Goal: Find contact information: Find contact information

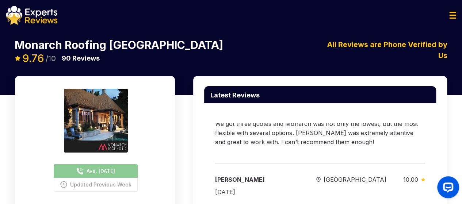
scroll to position [67, 0]
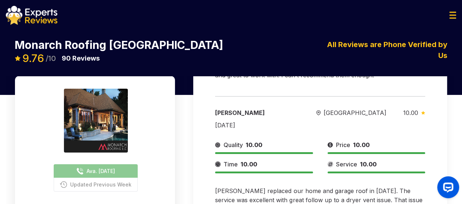
click at [168, 131] on div "Ava. Tomorrow Updated Previous Week Provide Services for: Roofing Quality 9.81 …" at bounding box center [231, 182] width 462 height 213
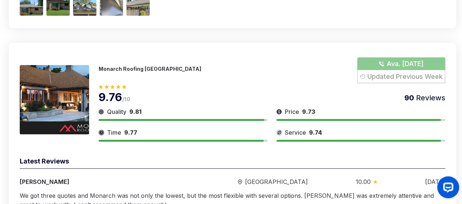
scroll to position [235, 0]
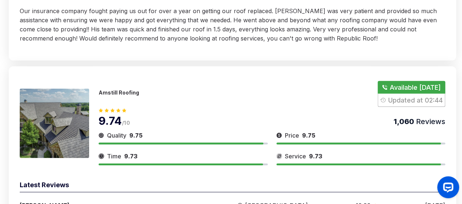
scroll to position [1076, 0]
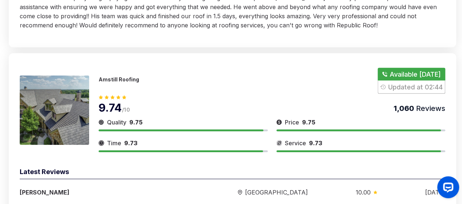
click at [251, 108] on div "9.74 /10 1,060 Reviews" at bounding box center [272, 104] width 346 height 20
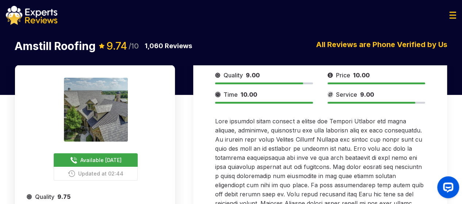
scroll to position [8, 0]
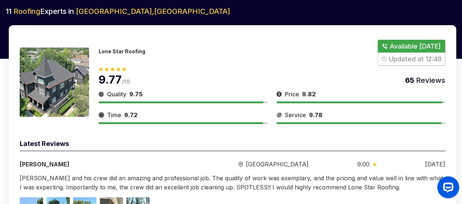
scroll to position [35, 0]
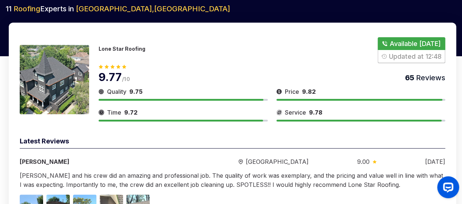
click at [401, 38] on button "Show Number" at bounding box center [411, 50] width 68 height 26
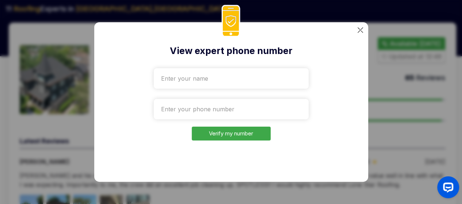
click at [360, 32] on img at bounding box center [359, 29] width 5 height 5
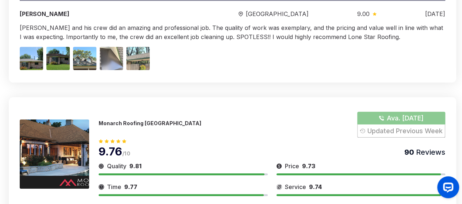
scroll to position [200, 0]
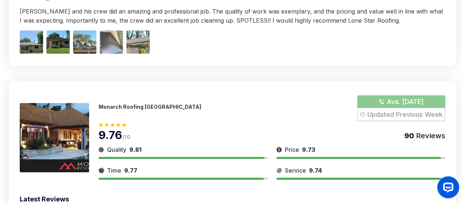
click at [370, 117] on button "Show Number" at bounding box center [401, 108] width 88 height 26
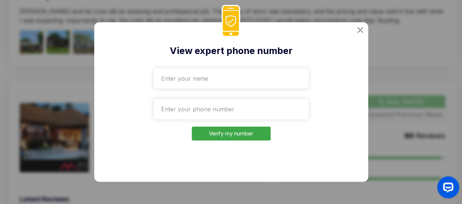
click at [361, 27] on div "View expert phone number Verify my number" at bounding box center [231, 101] width 274 height 159
click at [361, 30] on img at bounding box center [359, 29] width 5 height 5
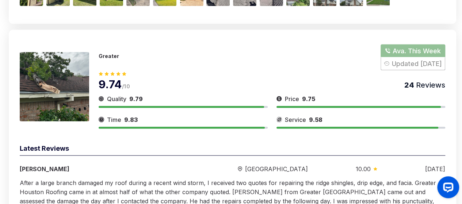
scroll to position [661, 0]
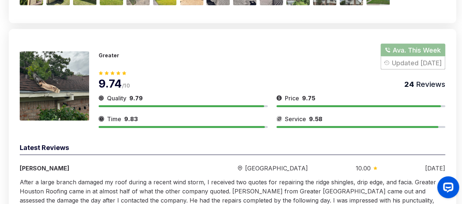
click at [403, 53] on button "Show Number" at bounding box center [412, 56] width 65 height 26
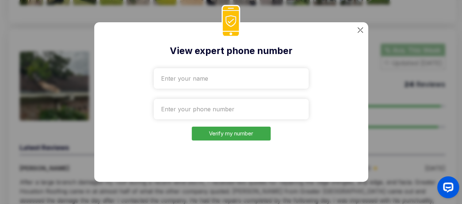
click at [350, 36] on div "View expert phone number Verify my number" at bounding box center [231, 101] width 274 height 159
click at [374, 36] on div "View expert phone number Verify my number" at bounding box center [231, 102] width 462 height 204
drag, startPoint x: 374, startPoint y: 36, endPoint x: 391, endPoint y: 26, distance: 19.7
click at [399, 33] on div "View expert phone number Verify my number" at bounding box center [231, 102] width 462 height 204
drag, startPoint x: 97, startPoint y: 85, endPoint x: 223, endPoint y: 113, distance: 129.4
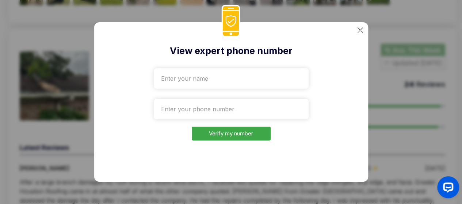
click at [186, 122] on div "View expert phone number Verify my number" at bounding box center [231, 101] width 274 height 159
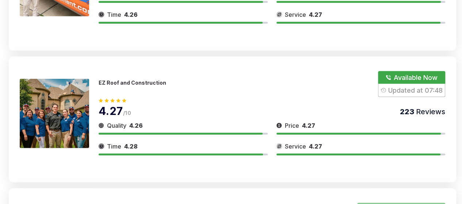
scroll to position [1014, 0]
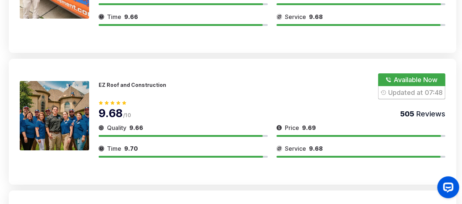
scroll to position [0, 0]
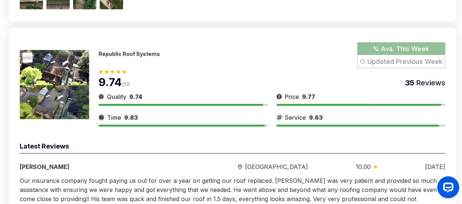
scroll to position [894, 0]
click at [439, 195] on button "Launch OpenWidget widget" at bounding box center [448, 187] width 22 height 22
click at [209, 34] on div "Republic Roof Systems Ava. This Week Updated Previous Week 9.74 /10 35 Reviews …" at bounding box center [232, 128] width 447 height 203
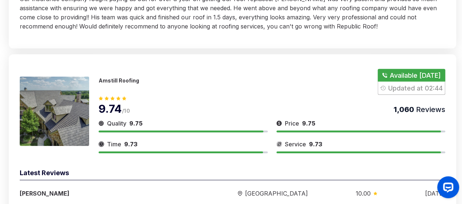
scroll to position [1079, 0]
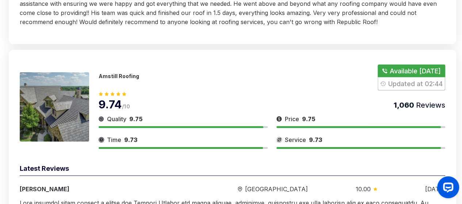
click at [390, 70] on button "Show Number" at bounding box center [411, 78] width 68 height 26
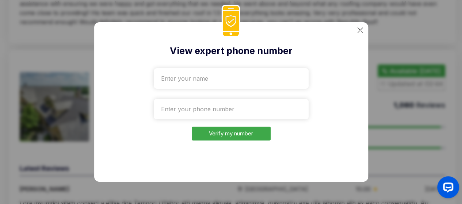
click at [357, 30] on img at bounding box center [359, 29] width 5 height 5
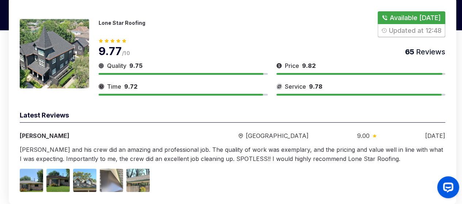
scroll to position [0, 0]
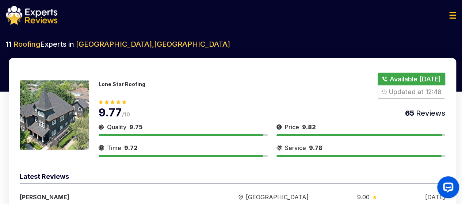
click at [452, 13] on img at bounding box center [452, 15] width 7 height 7
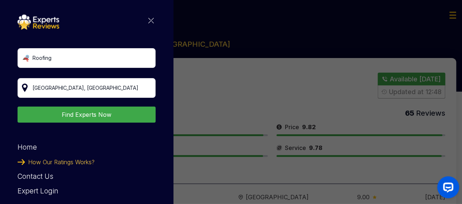
click at [83, 162] on span "How Our Ratings Works?" at bounding box center [61, 162] width 66 height 15
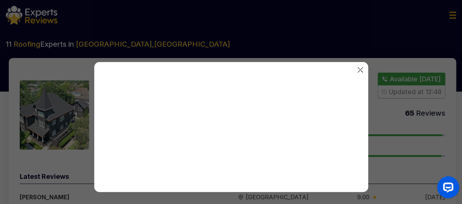
click at [359, 69] on img at bounding box center [359, 69] width 5 height 5
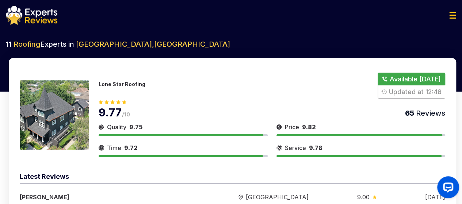
click at [448, 21] on div at bounding box center [231, 15] width 462 height 19
click at [448, 19] on div at bounding box center [231, 15] width 462 height 19
click at [448, 16] on div at bounding box center [231, 15] width 462 height 19
click at [454, 14] on img at bounding box center [452, 15] width 7 height 7
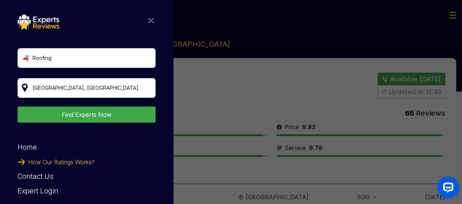
click at [228, 90] on div "Roofing [GEOGRAPHIC_DATA], [GEOGRAPHIC_DATA] Find Experts Now Home How Our Rati…" at bounding box center [231, 102] width 462 height 204
